Goal: Information Seeking & Learning: Find specific fact

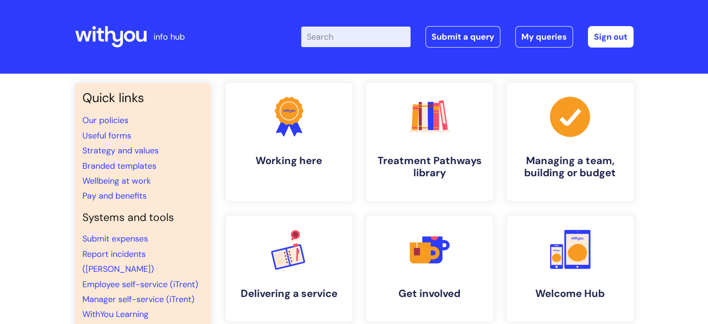
drag, startPoint x: 0, startPoint y: 0, endPoint x: 324, endPoint y: 33, distance: 325.3
click at [324, 33] on input "Enter your search term here..." at bounding box center [355, 37] width 109 height 20
type input "c"
type input "values"
click button "Search" at bounding box center [0, 0] width 0 height 0
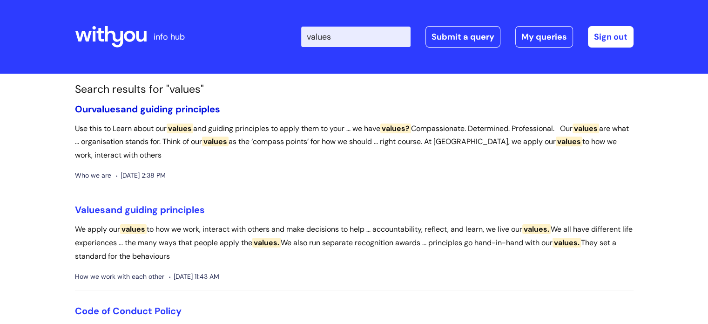
click at [179, 109] on link "Our values and guiding principles" at bounding box center [147, 109] width 145 height 12
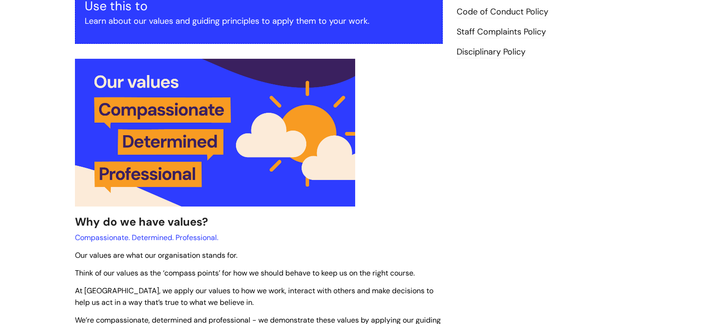
scroll to position [234, 0]
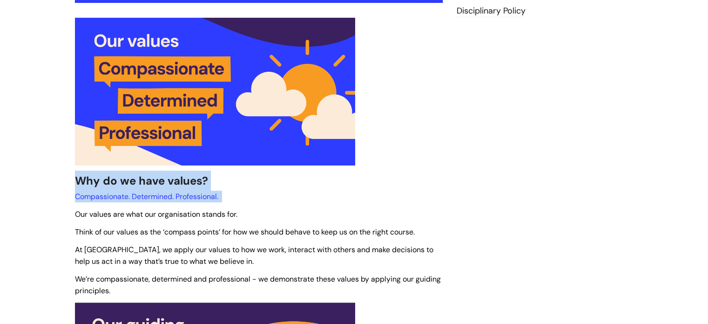
drag, startPoint x: 236, startPoint y: 199, endPoint x: 81, endPoint y: 179, distance: 156.8
copy div "Why do we have values? Compassionate. Determined. Professional."
